Goal: Task Accomplishment & Management: Use online tool/utility

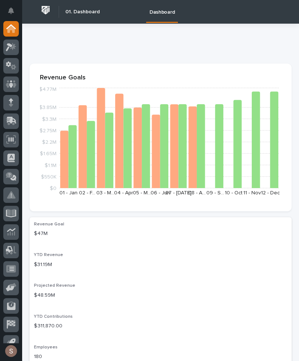
click at [18, 117] on link at bounding box center [11, 121] width 16 height 16
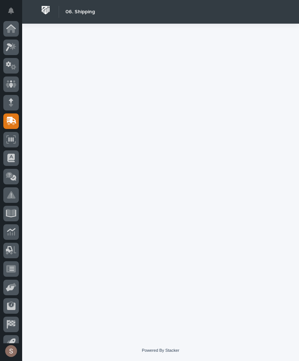
scroll to position [29, 0]
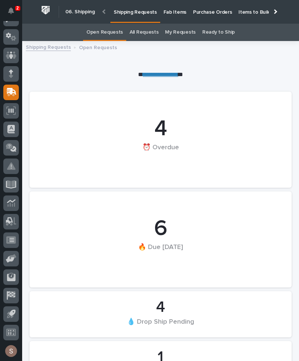
click at [174, 13] on p "Fab Items" at bounding box center [175, 8] width 23 height 16
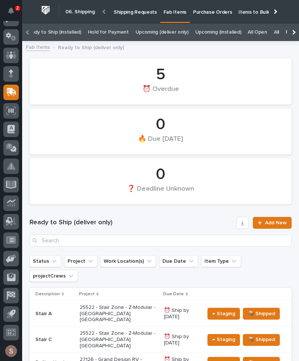
scroll to position [0, 97]
click at [259, 34] on link "All" at bounding box center [261, 32] width 5 height 17
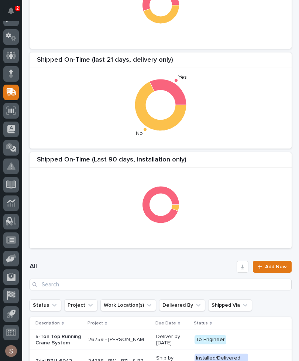
scroll to position [105, 0]
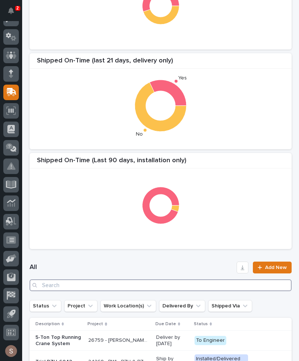
click at [120, 284] on input "Search" at bounding box center [161, 285] width 262 height 12
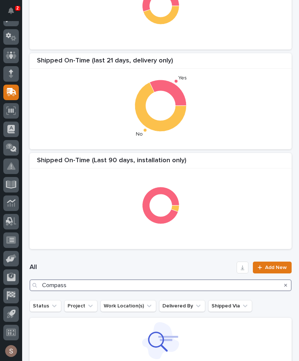
type input "Compass"
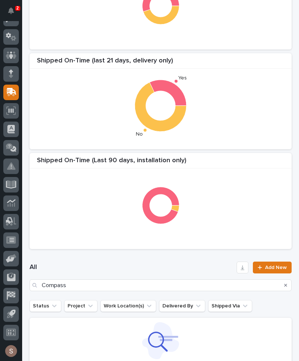
click at [207, 188] on div at bounding box center [160, 205] width 255 height 74
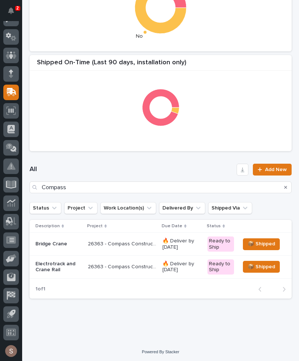
scroll to position [202, 0]
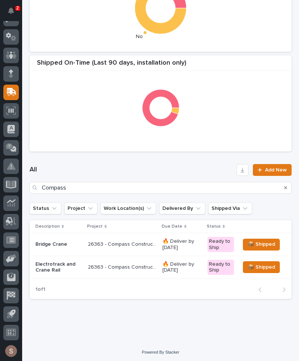
click at [135, 246] on p "26363 - Compass Construction Group - Cranes" at bounding box center [123, 244] width 70 height 8
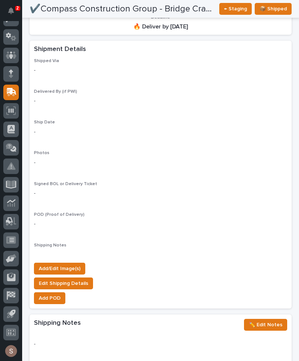
scroll to position [637, 0]
click at [80, 263] on button "Add/Edit Image(s)" at bounding box center [59, 269] width 51 height 12
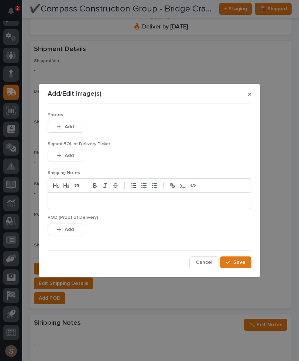
click at [78, 128] on button "Add" at bounding box center [65, 127] width 35 height 12
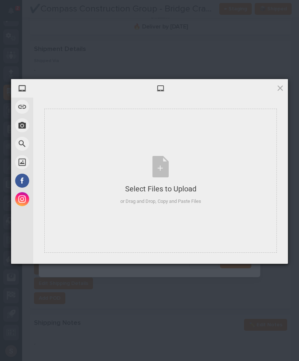
click at [167, 166] on div "Select Files to Upload or Drag and Drop, Copy and Paste Files" at bounding box center [160, 180] width 81 height 49
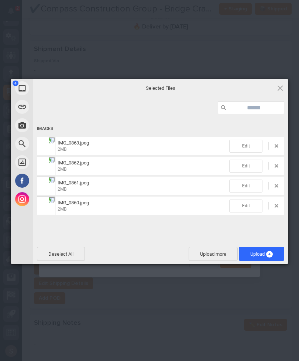
click at [264, 250] on span "Upload 4" at bounding box center [261, 254] width 45 height 14
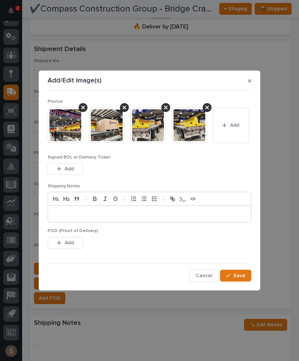
click at [72, 168] on span "Add" at bounding box center [69, 169] width 9 height 7
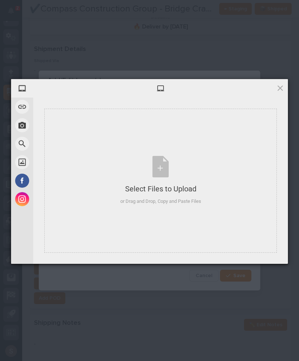
click at [166, 164] on div "Select Files to Upload or Drag and Drop, Copy and Paste Files" at bounding box center [160, 180] width 81 height 49
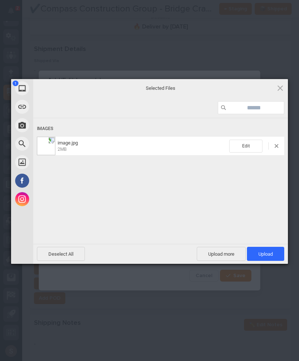
click at [276, 257] on span "Upload 1" at bounding box center [265, 254] width 37 height 14
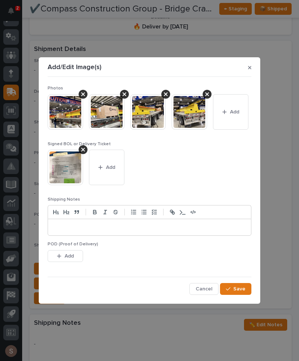
click at [86, 151] on div at bounding box center [83, 149] width 9 height 9
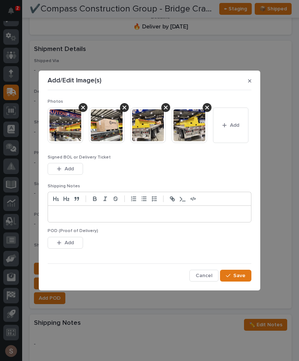
click at [231, 128] on span "Add" at bounding box center [234, 125] width 9 height 7
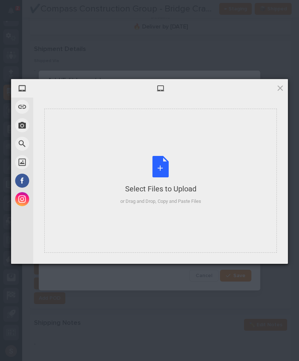
click at [162, 161] on div "Select Files to Upload or Drag and Drop, Copy and Paste Files" at bounding box center [160, 180] width 81 height 49
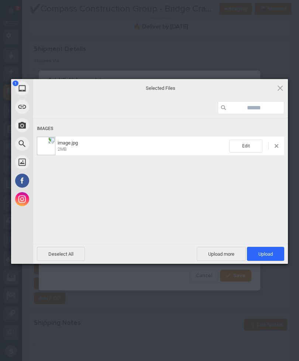
click at [271, 250] on span "Upload 1" at bounding box center [265, 254] width 37 height 14
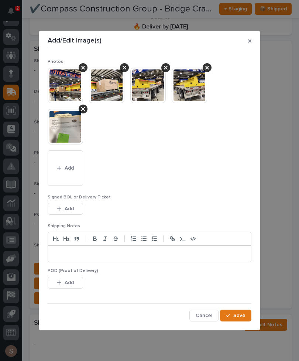
click at [242, 316] on span "Save" at bounding box center [239, 315] width 12 height 7
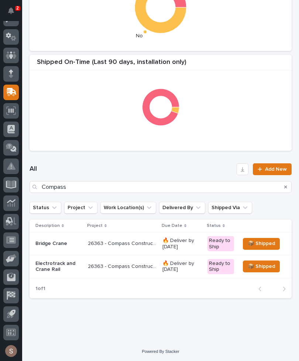
scroll to position [202, 0]
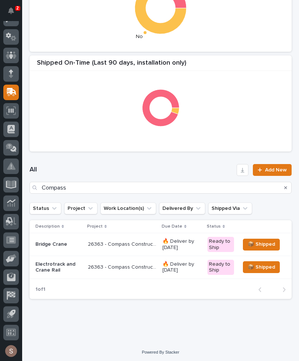
click at [71, 267] on p "Electrotrack and Crane Rail" at bounding box center [58, 267] width 47 height 13
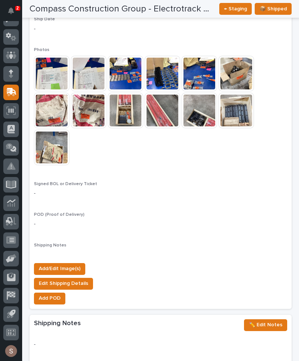
scroll to position [740, 0]
click at [40, 264] on span "Add/Edit Image(s)" at bounding box center [60, 268] width 42 height 9
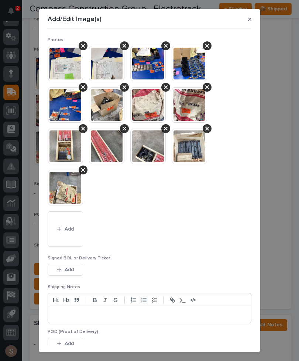
click at [59, 226] on icon "button" at bounding box center [59, 228] width 4 height 5
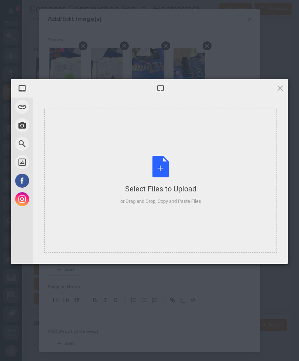
click at [190, 168] on div "Select Files to Upload or Drag and Drop, Copy and Paste Files" at bounding box center [160, 180] width 81 height 49
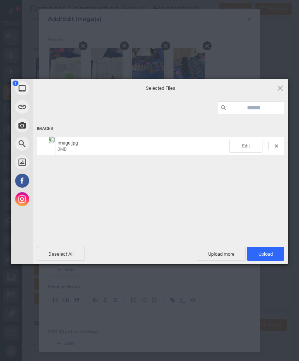
click at [269, 258] on span "Upload 1" at bounding box center [265, 254] width 37 height 14
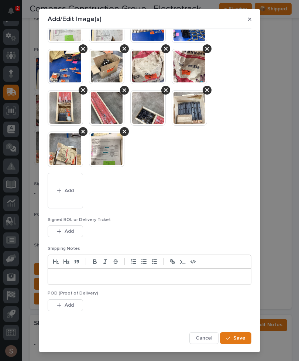
scroll to position [38, 0]
click at [243, 337] on span "Save" at bounding box center [239, 338] width 12 height 7
